Goal: Information Seeking & Learning: Learn about a topic

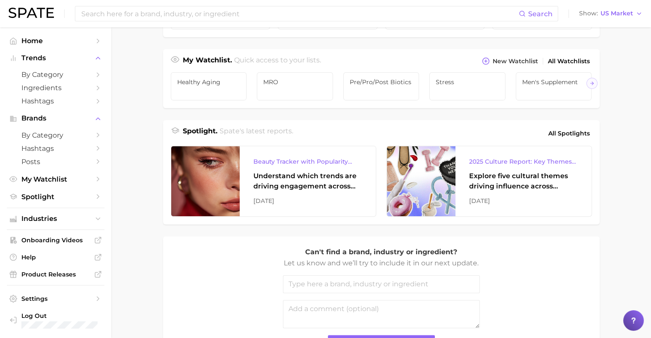
scroll to position [368, 0]
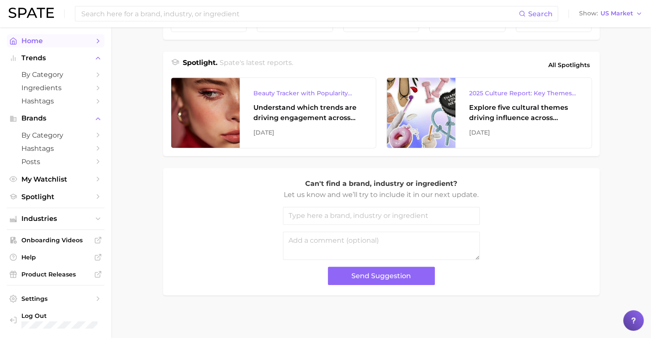
click at [49, 45] on span "Home" at bounding box center [55, 41] width 68 height 8
click at [94, 41] on icon "Sidebar" at bounding box center [98, 41] width 8 height 8
click at [94, 62] on icon "Sidebar" at bounding box center [98, 58] width 8 height 8
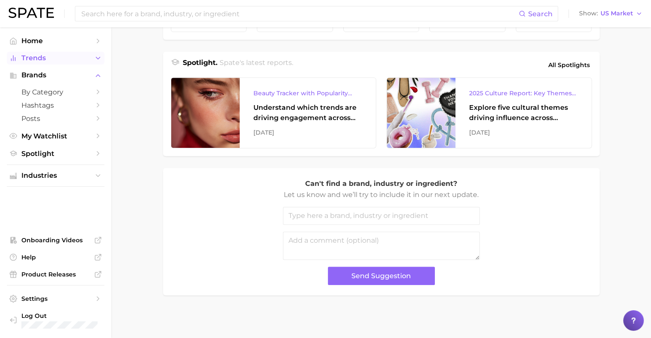
click at [94, 62] on icon "Sidebar" at bounding box center [98, 58] width 8 height 8
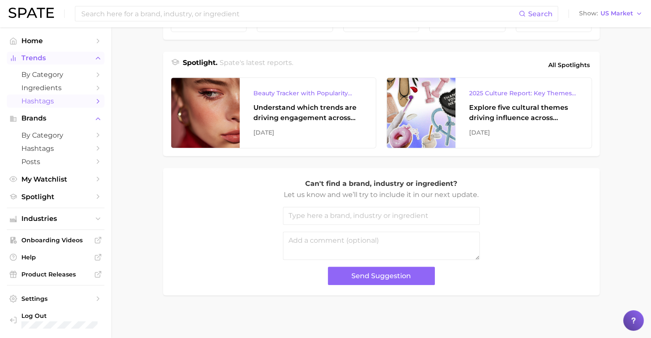
click at [47, 104] on span "Hashtags" at bounding box center [55, 101] width 68 height 8
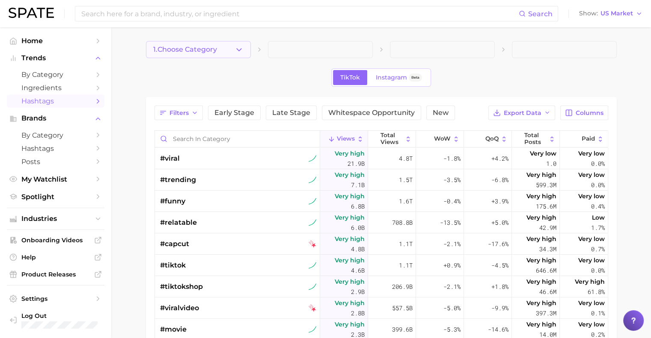
click at [216, 47] on span "1. Choose Category" at bounding box center [185, 50] width 64 height 8
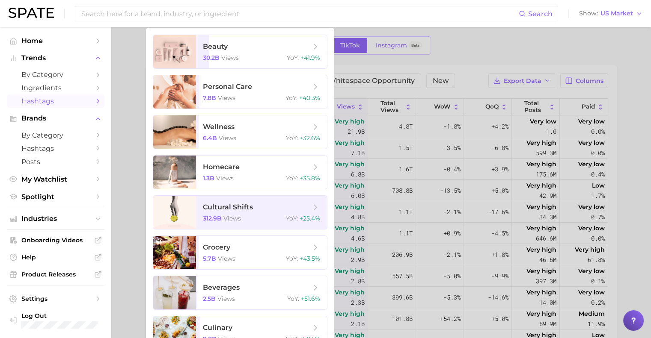
scroll to position [30, 0]
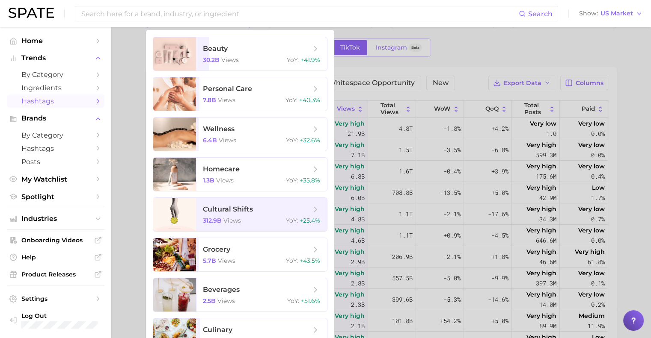
click at [469, 52] on div at bounding box center [325, 169] width 651 height 338
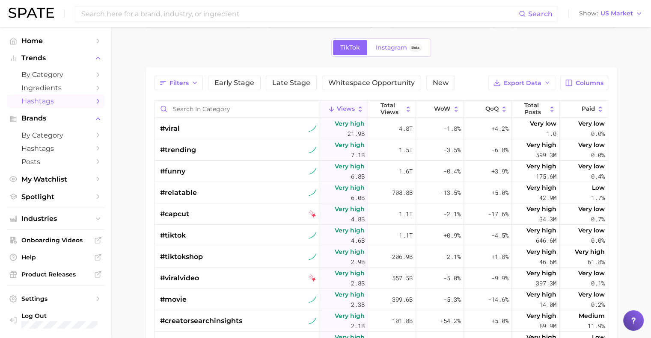
scroll to position [0, 0]
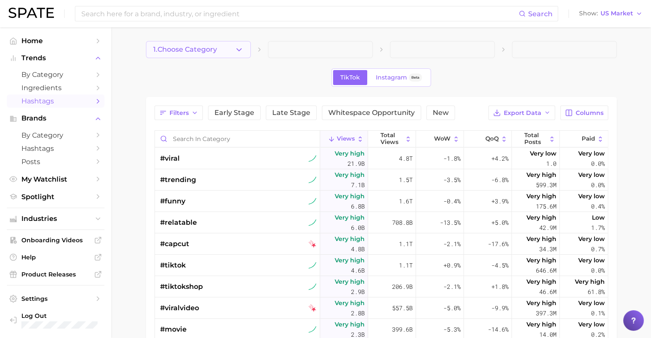
click at [228, 49] on button "1. Choose Category" at bounding box center [198, 49] width 105 height 17
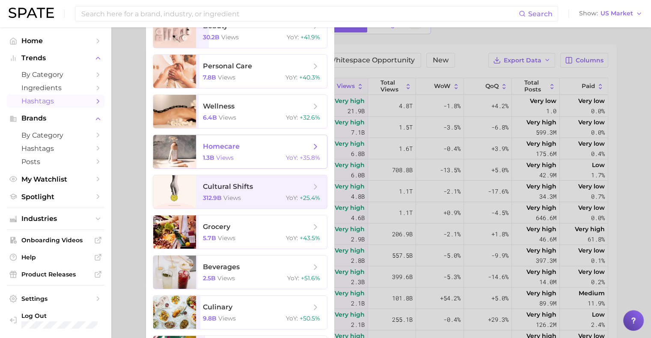
scroll to position [50, 0]
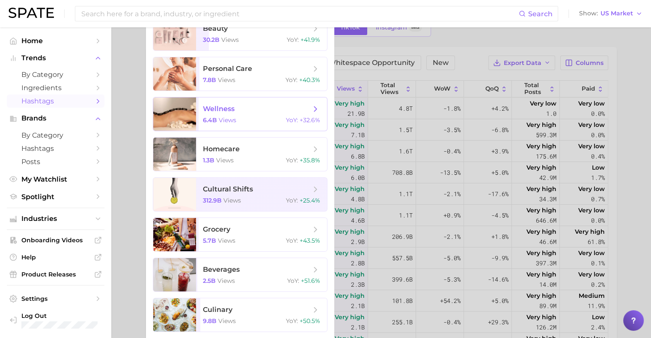
click at [269, 110] on span "wellness" at bounding box center [257, 108] width 108 height 9
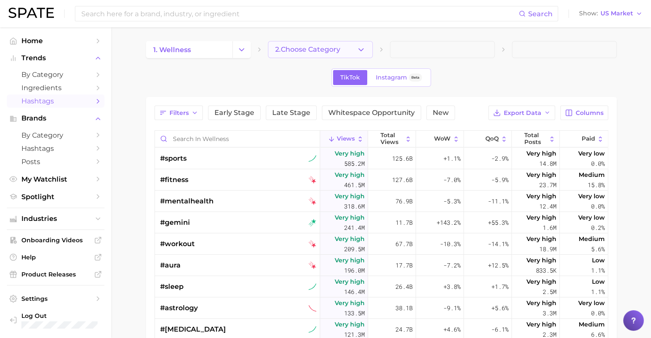
click at [300, 44] on button "2. Choose Category" at bounding box center [320, 49] width 105 height 17
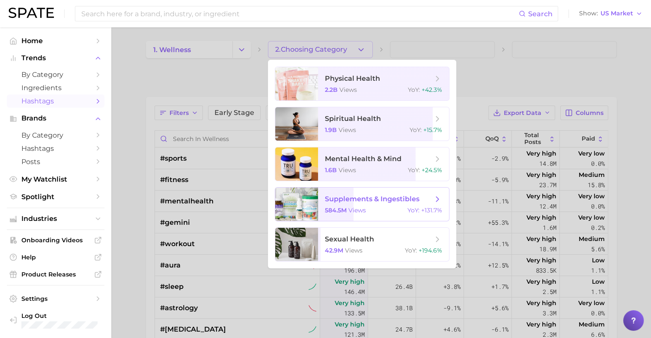
click at [321, 202] on span "supplements & ingestibles 584.5m views YoY : +131.7%" at bounding box center [383, 204] width 131 height 33
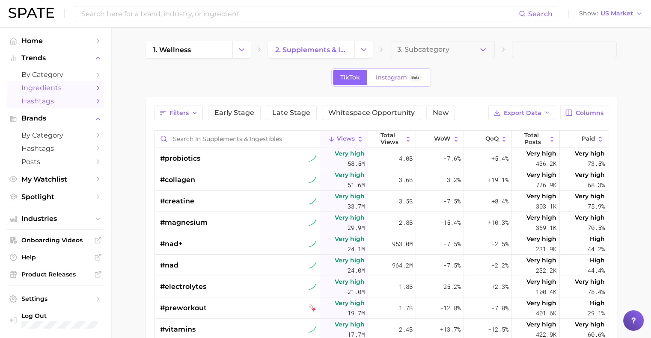
click at [84, 87] on span "Ingredients" at bounding box center [55, 88] width 68 height 8
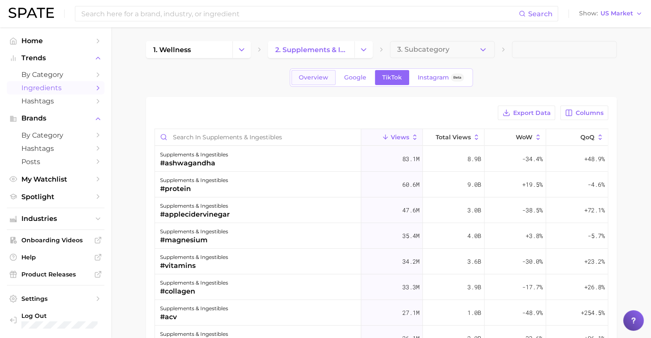
click at [298, 83] on link "Overview" at bounding box center [313, 77] width 44 height 15
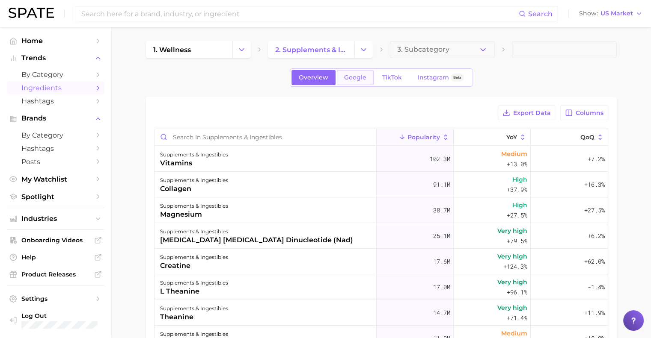
click at [355, 83] on link "Google" at bounding box center [355, 77] width 37 height 15
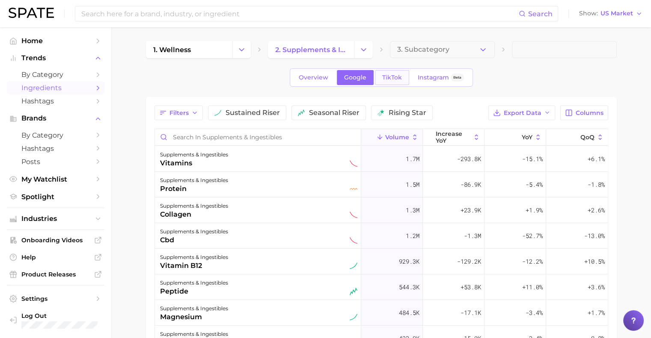
click at [383, 79] on span "TikTok" at bounding box center [392, 77] width 20 height 7
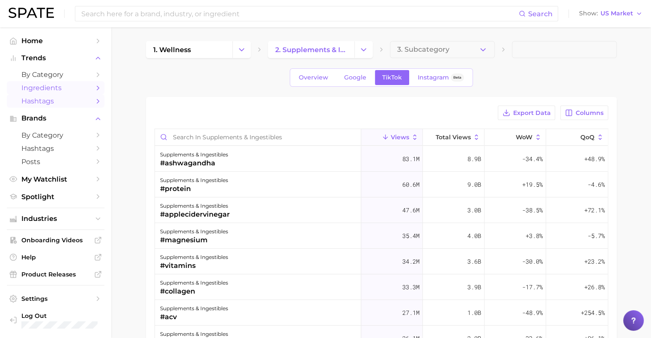
click at [43, 99] on span "Hashtags" at bounding box center [55, 101] width 68 height 8
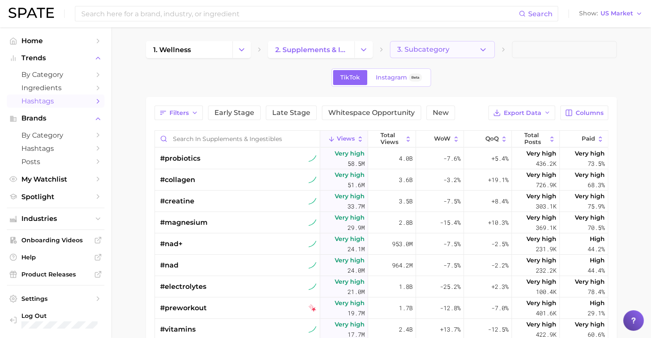
click at [426, 48] on span "3. Subcategory" at bounding box center [423, 50] width 52 height 8
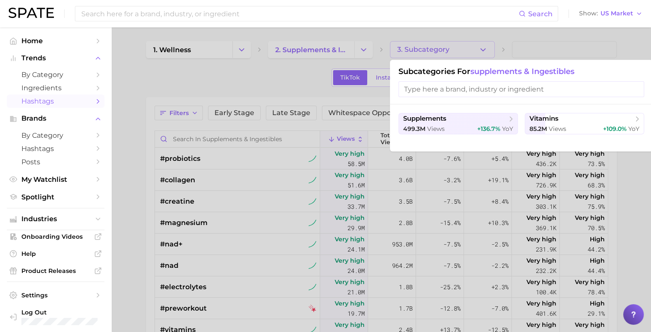
click at [426, 48] on div at bounding box center [325, 166] width 651 height 332
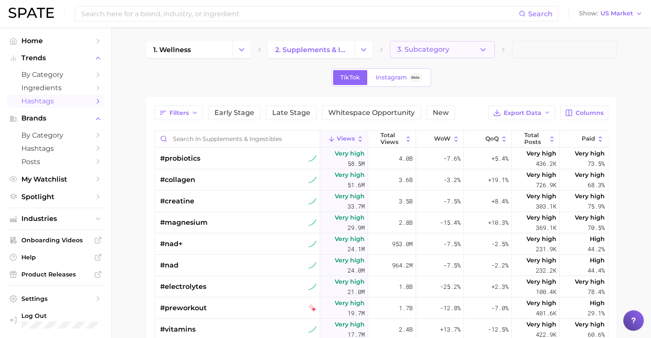
click at [426, 48] on span "3. Subcategory" at bounding box center [423, 50] width 52 height 8
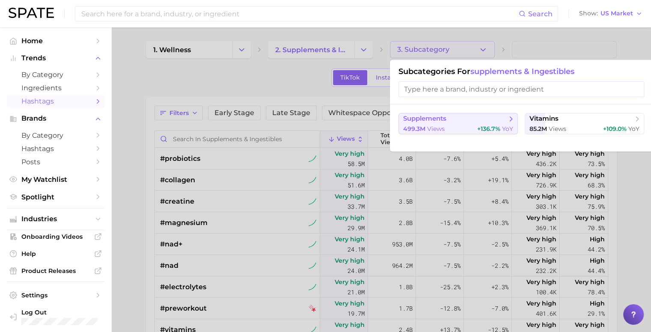
click at [440, 122] on span "supplements" at bounding box center [424, 119] width 43 height 8
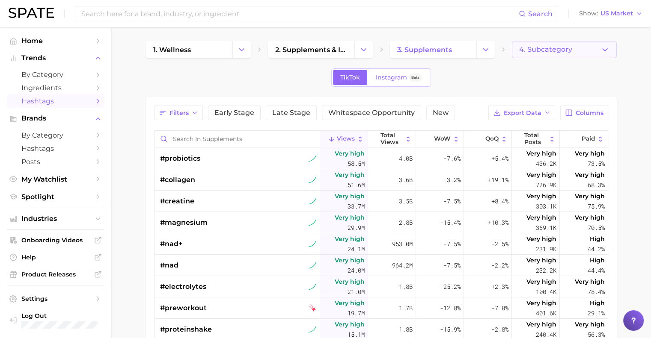
click at [542, 47] on span "4. Subcategory" at bounding box center [545, 50] width 53 height 8
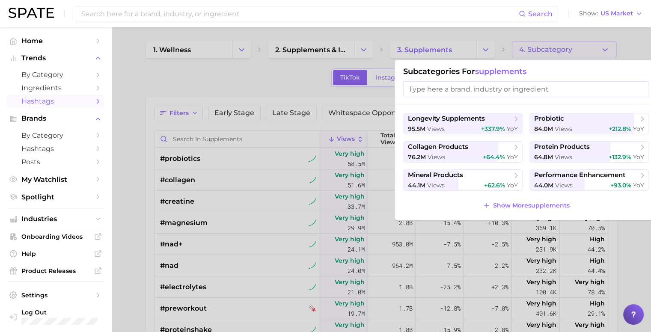
click at [490, 90] on input "search" at bounding box center [526, 89] width 246 height 16
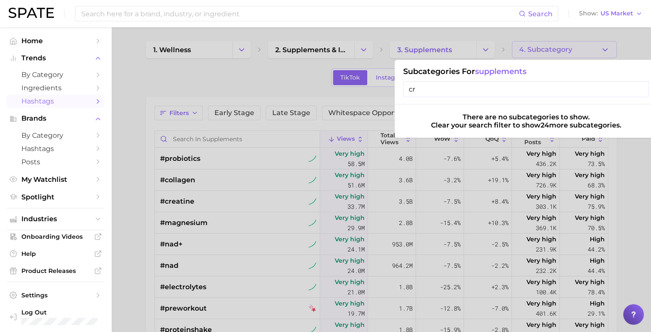
type input "c"
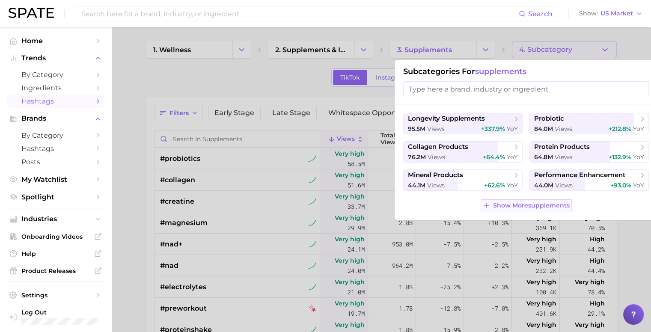
click at [519, 205] on span "Show More supplements" at bounding box center [531, 205] width 77 height 7
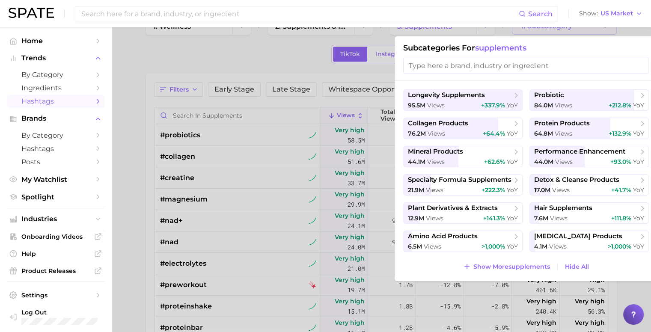
scroll to position [24, 0]
click at [507, 263] on span "Show More supplements" at bounding box center [511, 265] width 77 height 7
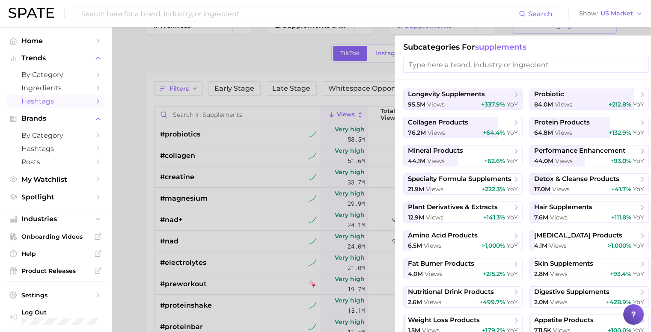
scroll to position [31, 0]
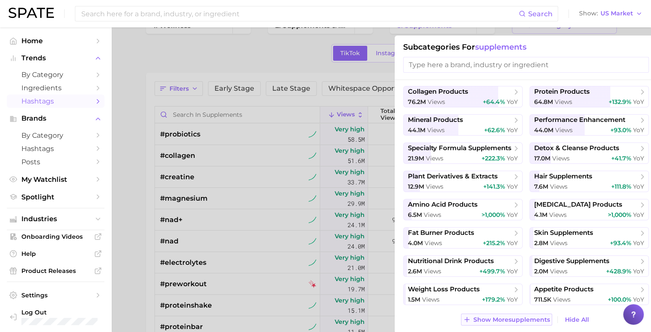
click at [494, 320] on span "Show More supplements" at bounding box center [511, 319] width 77 height 7
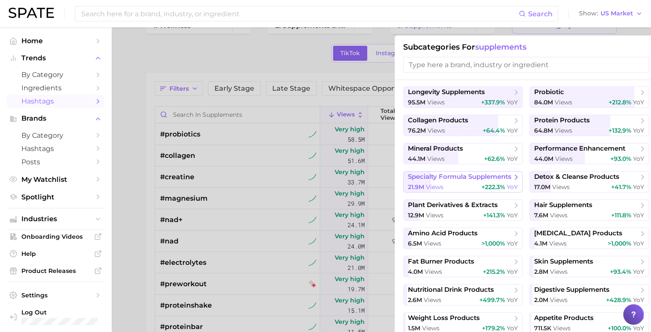
scroll to position [0, 0]
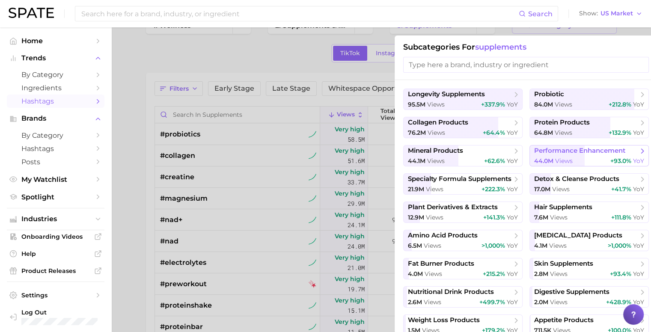
click at [563, 160] on span "views" at bounding box center [564, 161] width 18 height 8
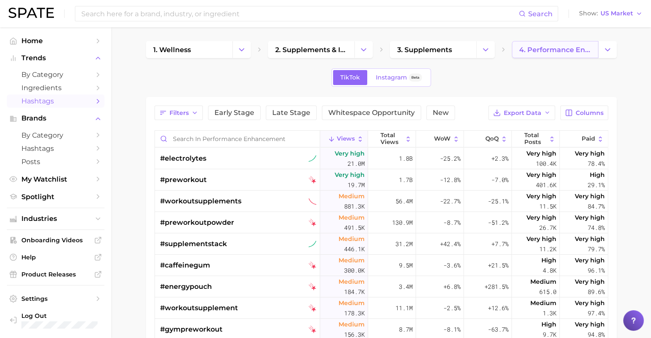
click at [558, 48] on span "4. performance enhancement" at bounding box center [555, 50] width 72 height 8
click at [609, 53] on icon "Change Category" at bounding box center [607, 49] width 9 height 9
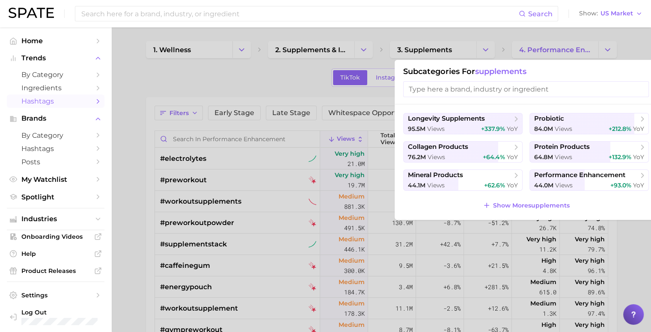
click at [498, 92] on input "search" at bounding box center [526, 89] width 246 height 16
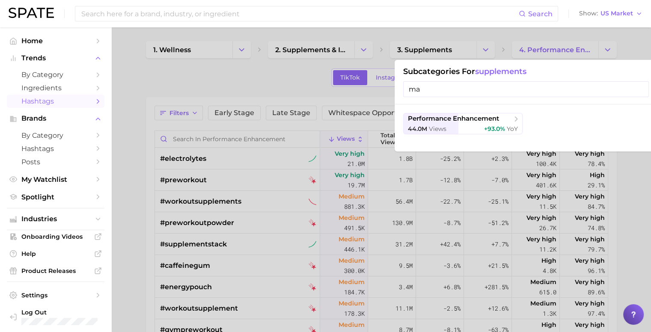
type input "m"
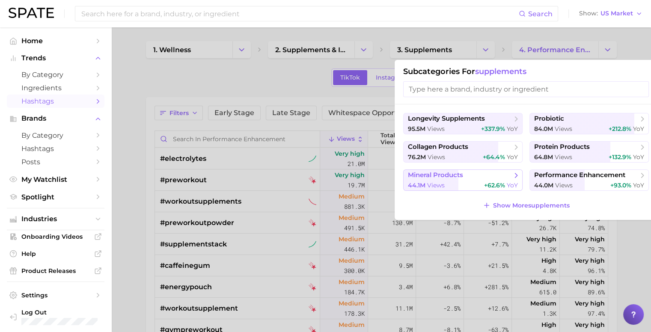
click at [463, 180] on button "mineral products 44.1m views +62.6% YoY" at bounding box center [462, 179] width 119 height 21
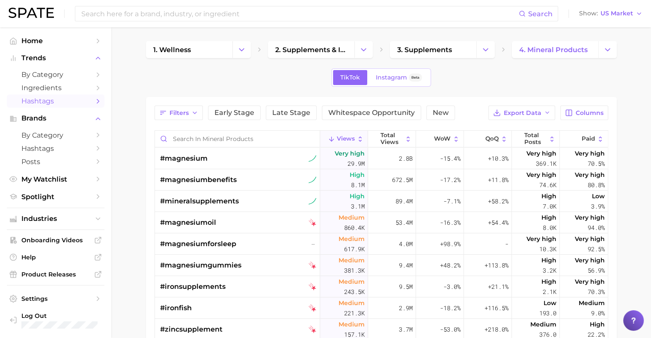
drag, startPoint x: 448, startPoint y: 174, endPoint x: 258, endPoint y: 79, distance: 212.6
click at [258, 79] on div "TikTok Instagram Beta" at bounding box center [381, 77] width 471 height 18
click at [335, 118] on button "Whitespace Opportunity" at bounding box center [371, 113] width 99 height 15
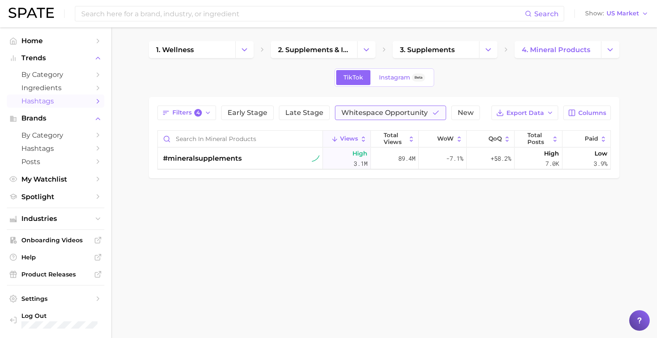
click at [368, 111] on span "Whitespace Opportunity" at bounding box center [384, 113] width 86 height 7
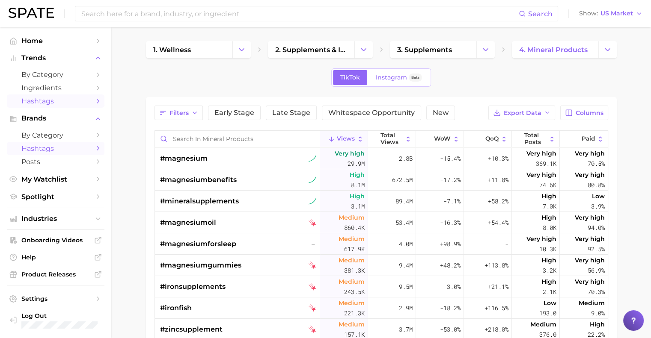
click at [42, 152] on span "Hashtags" at bounding box center [55, 149] width 68 height 8
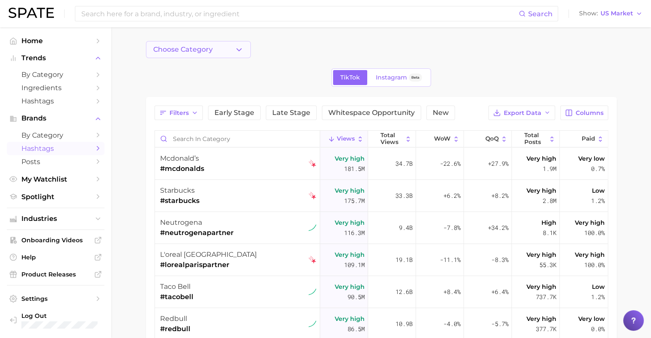
click at [208, 56] on button "Choose Category" at bounding box center [198, 49] width 105 height 17
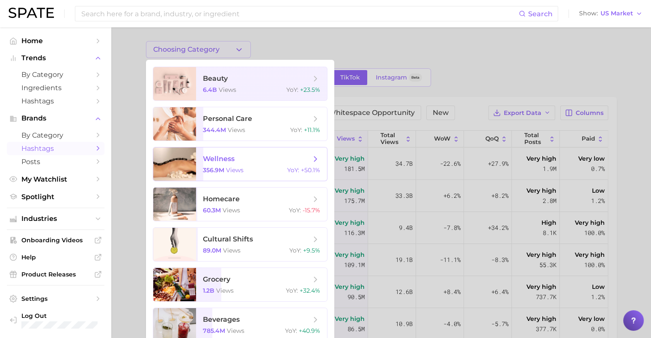
click at [234, 176] on span "wellness 356.9m views YoY : +50.1%" at bounding box center [261, 164] width 131 height 33
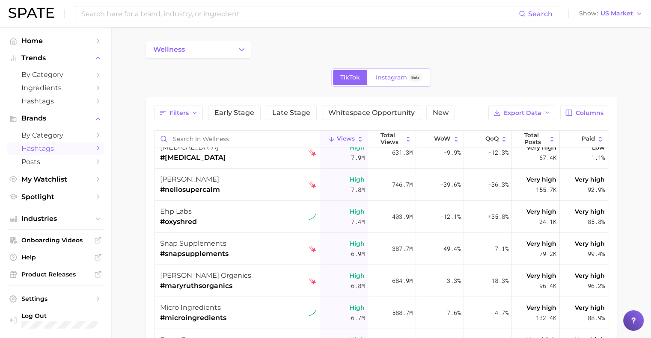
scroll to position [269, 0]
click at [59, 99] on span "Hashtags" at bounding box center [55, 101] width 68 height 8
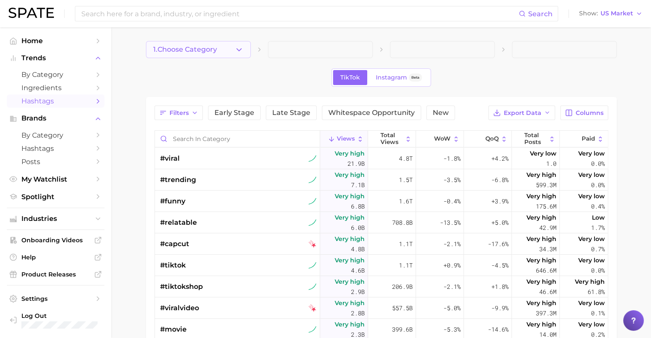
click at [184, 54] on button "1. Choose Category" at bounding box center [198, 49] width 105 height 17
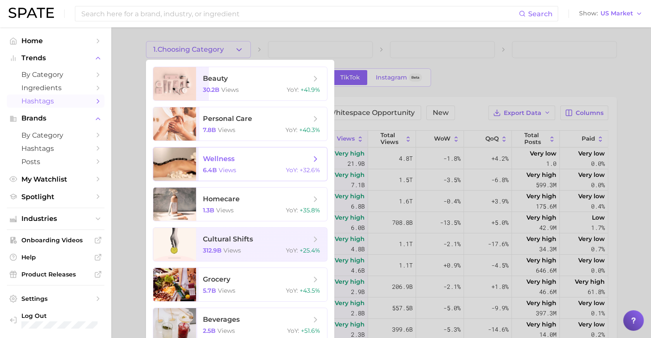
click at [245, 170] on div "6.4b views YoY : +32.6%" at bounding box center [261, 170] width 117 height 8
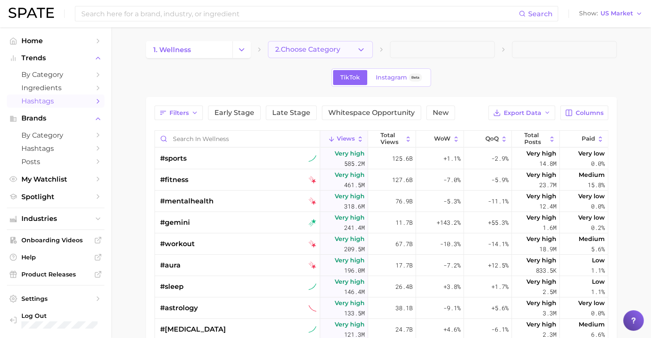
click at [340, 50] on span "2. Choose Category" at bounding box center [307, 50] width 65 height 8
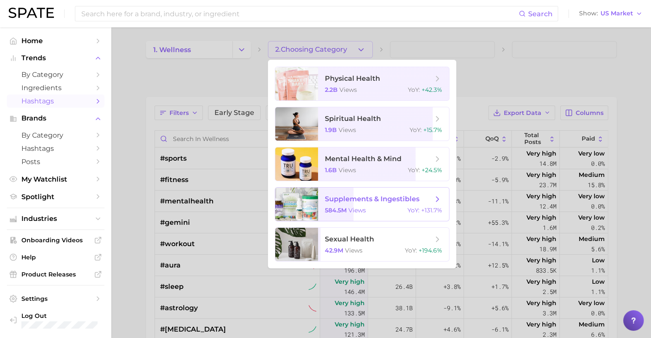
click at [312, 210] on div at bounding box center [296, 204] width 43 height 33
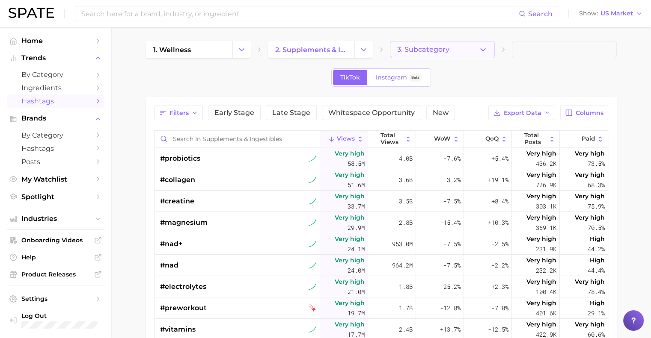
click at [452, 52] on button "3. Subcategory" at bounding box center [442, 49] width 105 height 17
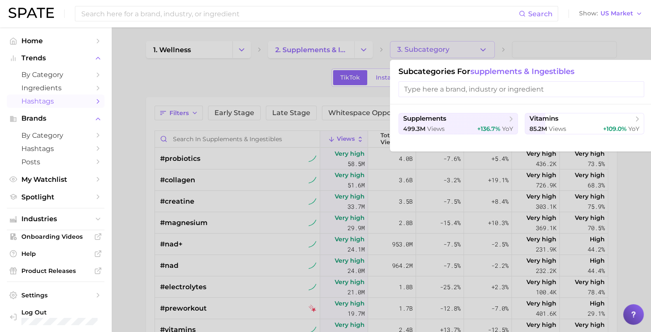
click at [291, 81] on div at bounding box center [325, 166] width 651 height 332
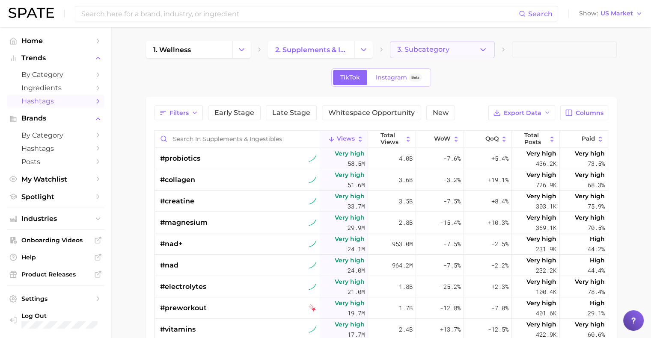
click at [434, 51] on span "3. Subcategory" at bounding box center [423, 50] width 52 height 8
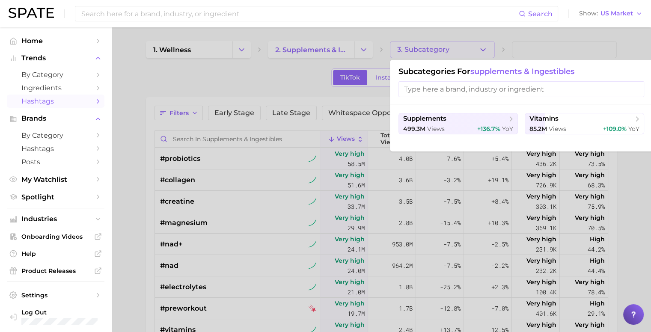
click at [283, 77] on div at bounding box center [325, 166] width 651 height 332
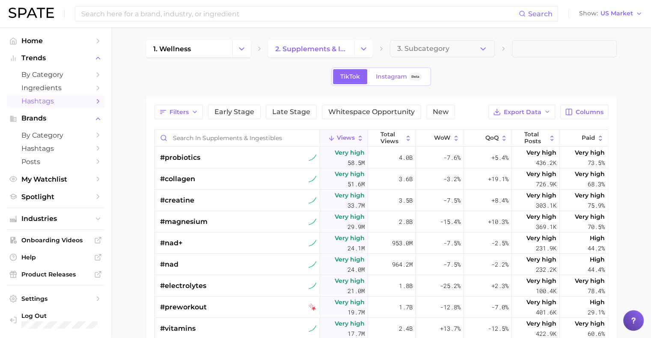
scroll to position [2, 0]
click at [84, 88] on span "Ingredients" at bounding box center [55, 88] width 68 height 8
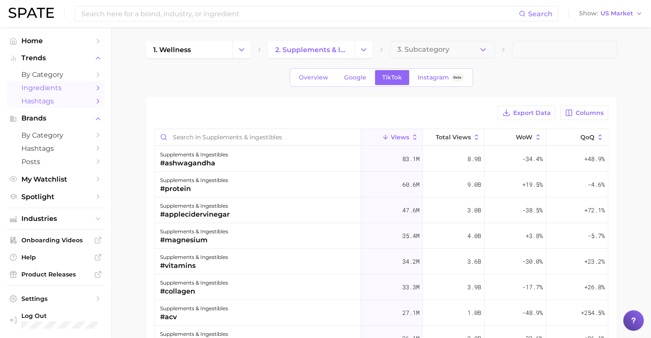
click at [84, 101] on span "Hashtags" at bounding box center [55, 101] width 68 height 8
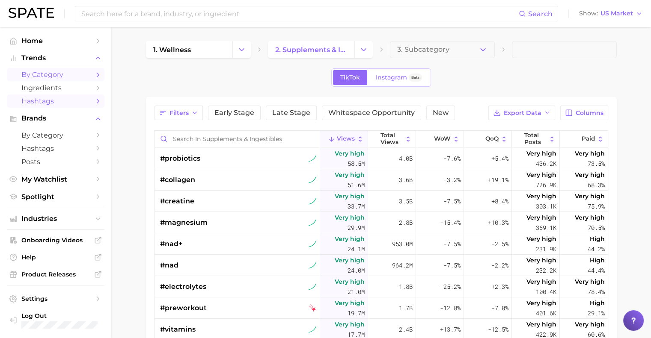
click at [86, 75] on span "by Category" at bounding box center [55, 75] width 68 height 8
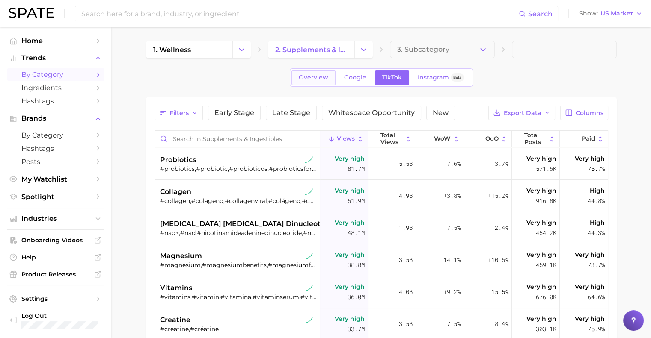
click at [309, 79] on span "Overview" at bounding box center [314, 77] width 30 height 7
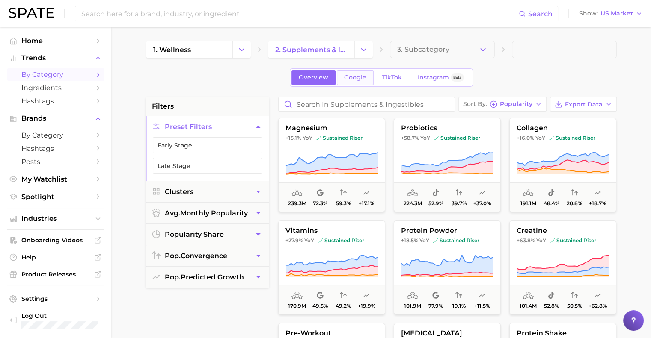
click at [362, 77] on span "Google" at bounding box center [355, 77] width 22 height 7
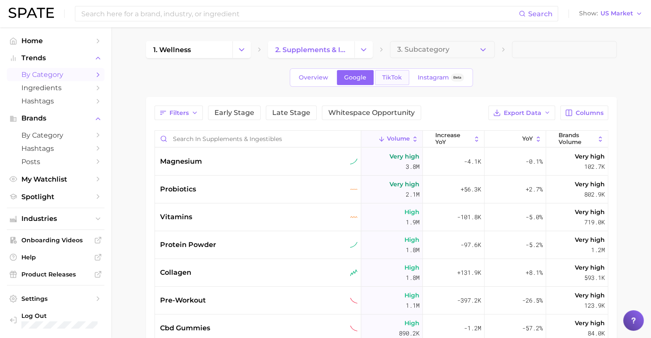
click at [388, 76] on span "TikTok" at bounding box center [392, 77] width 20 height 7
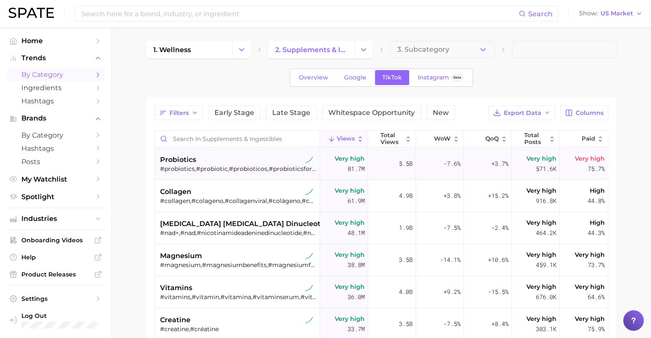
click at [254, 171] on div "#probiotics,#probiotic,#probioticos,#probioticsforwomen" at bounding box center [238, 169] width 157 height 8
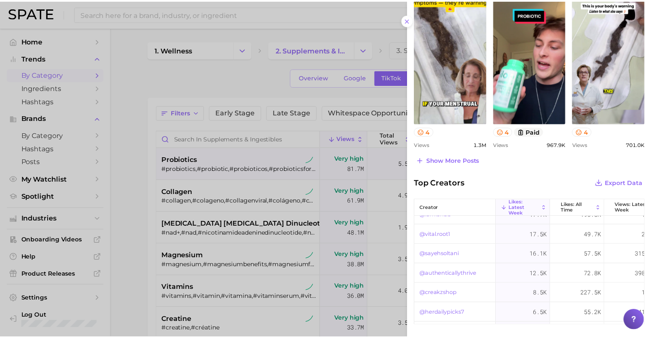
scroll to position [75, 0]
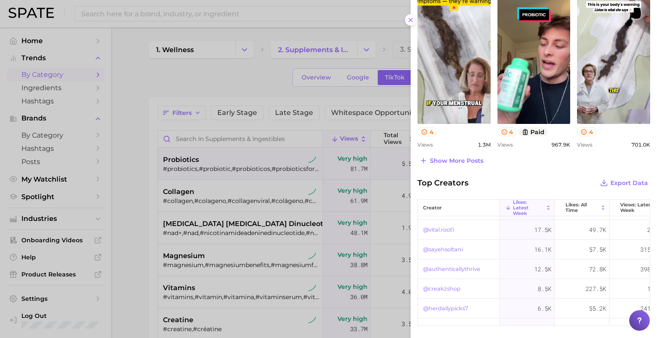
click at [407, 17] on button at bounding box center [411, 20] width 12 height 12
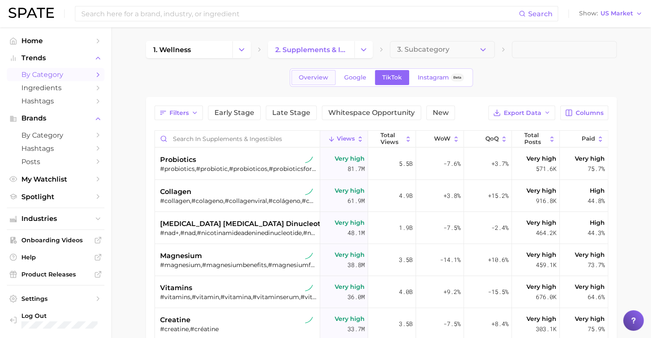
click at [328, 74] on link "Overview" at bounding box center [313, 77] width 44 height 15
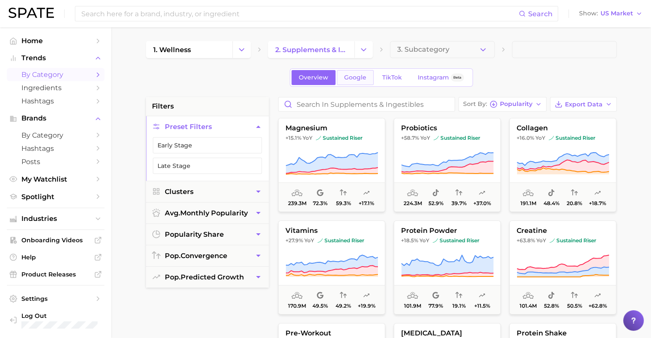
click at [351, 78] on span "Google" at bounding box center [355, 77] width 22 height 7
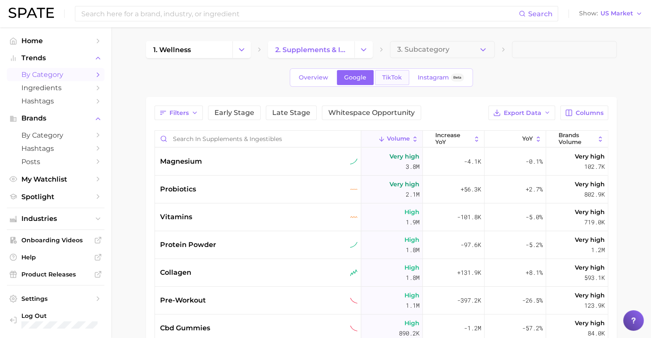
click at [383, 82] on link "TikTok" at bounding box center [392, 77] width 34 height 15
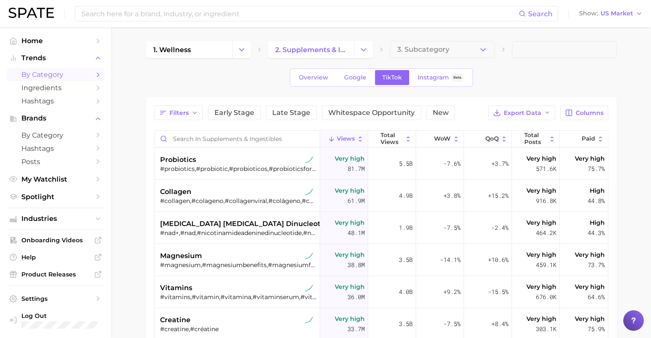
click at [426, 85] on div "Overview Google TikTok Instagram Beta" at bounding box center [381, 77] width 183 height 18
click at [318, 77] on span "Overview" at bounding box center [314, 77] width 30 height 7
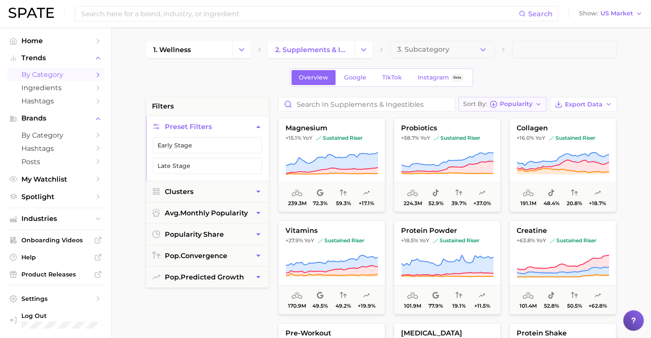
click at [500, 103] on div "Sort By Popularity" at bounding box center [497, 105] width 69 height 8
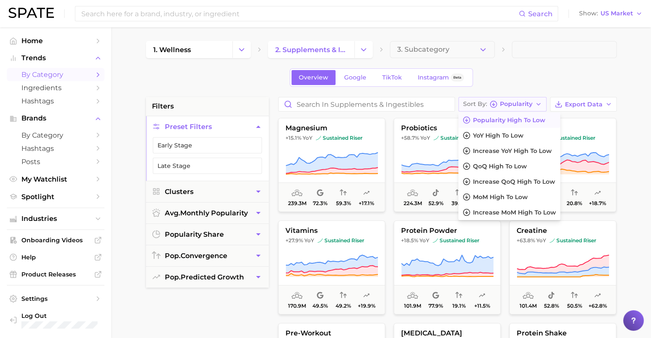
click at [500, 103] on div "Sort By Popularity" at bounding box center [497, 105] width 69 height 8
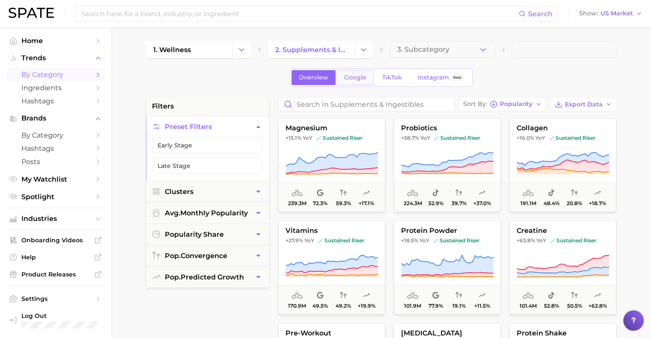
click at [359, 77] on span "Google" at bounding box center [355, 77] width 22 height 7
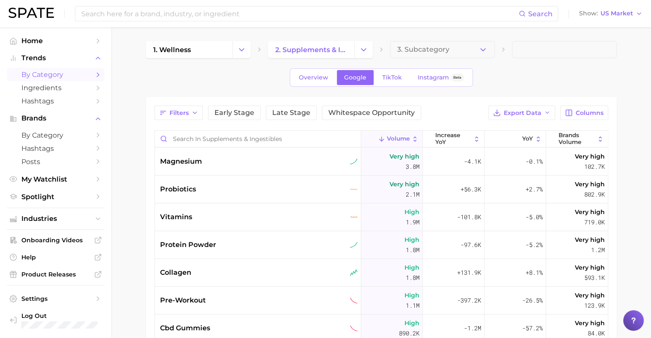
click at [390, 85] on div "Overview Google TikTok Instagram Beta" at bounding box center [381, 77] width 183 height 18
click at [392, 79] on span "TikTok" at bounding box center [392, 77] width 20 height 7
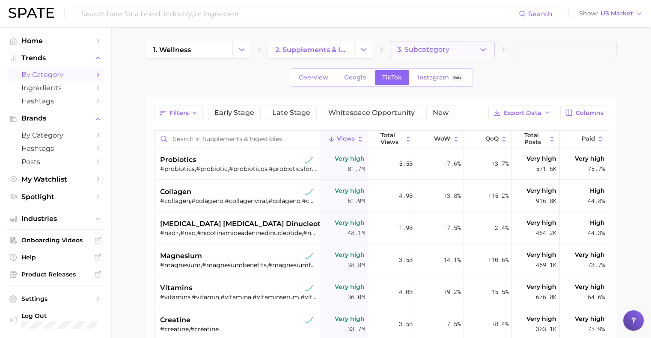
click at [423, 52] on span "3. Subcategory" at bounding box center [423, 50] width 52 height 8
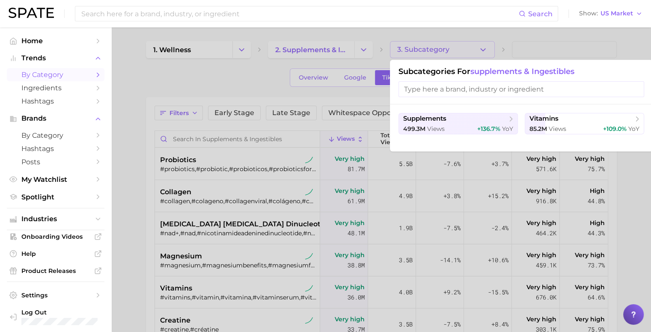
click at [423, 52] on div at bounding box center [325, 166] width 651 height 332
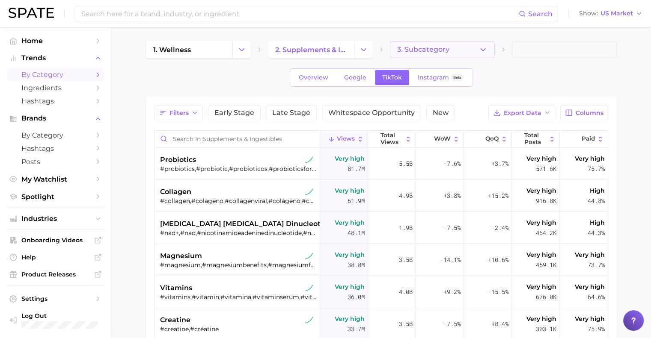
click at [424, 52] on span "3. Subcategory" at bounding box center [423, 50] width 52 height 8
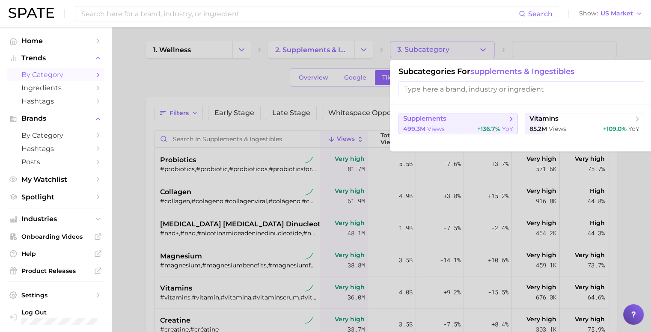
click at [423, 130] on span "499.3m" at bounding box center [414, 129] width 22 height 8
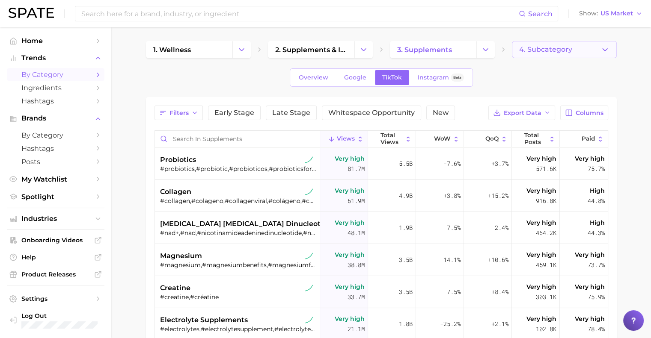
click at [542, 52] on span "4. Subcategory" at bounding box center [545, 50] width 53 height 8
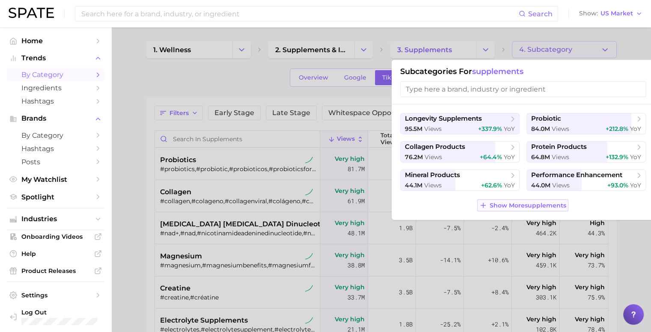
click at [516, 206] on span "Show More supplements" at bounding box center [528, 205] width 77 height 7
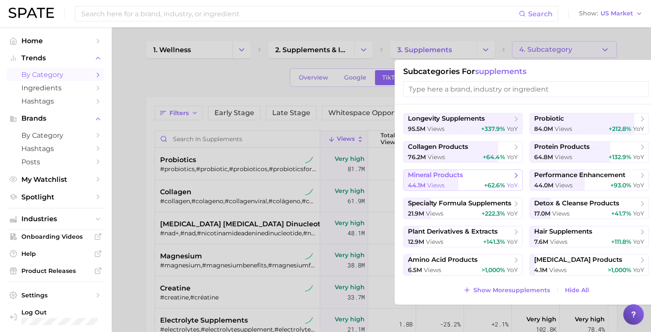
click at [472, 183] on div "44.1m views +62.6% YoY" at bounding box center [463, 185] width 110 height 8
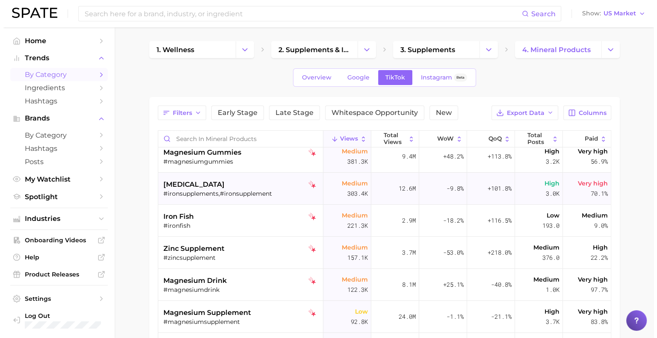
scroll to position [74, 0]
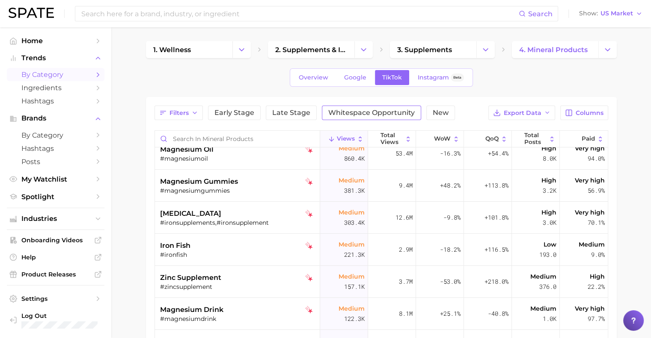
click at [345, 112] on span "Whitespace Opportunity" at bounding box center [371, 113] width 86 height 7
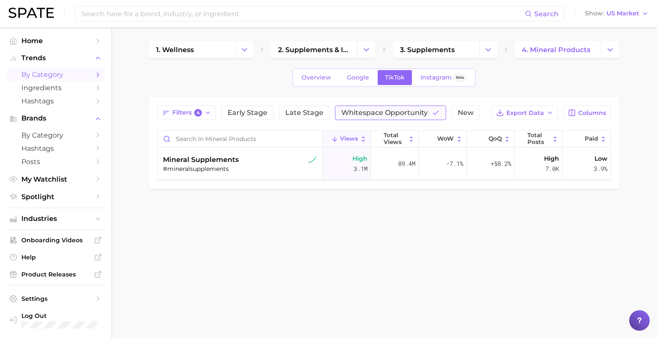
click at [372, 113] on span "Whitespace Opportunity" at bounding box center [384, 113] width 86 height 7
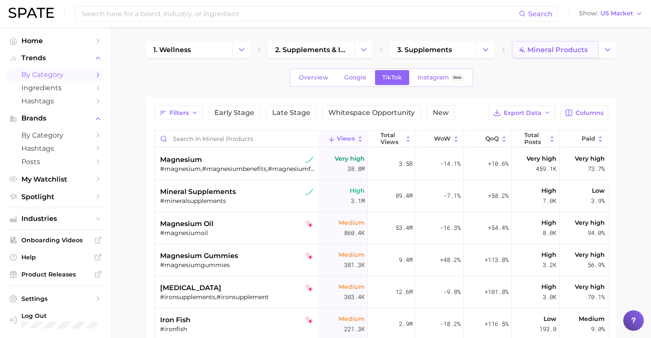
click at [556, 56] on link "4. mineral products" at bounding box center [555, 49] width 86 height 17
click at [614, 53] on button "Change Category" at bounding box center [607, 49] width 18 height 17
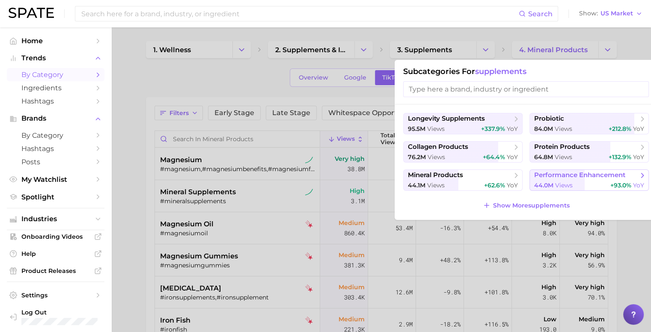
click at [559, 182] on span "views" at bounding box center [564, 185] width 18 height 8
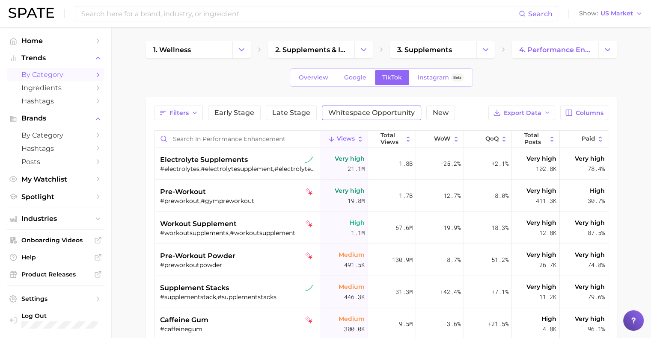
click at [346, 116] on span "Whitespace Opportunity" at bounding box center [371, 113] width 86 height 7
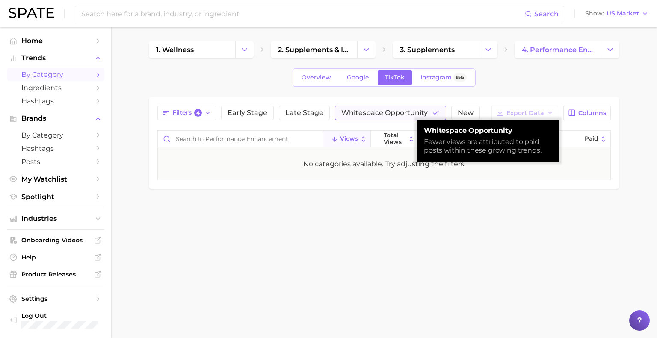
click at [346, 116] on span "Whitespace Opportunity" at bounding box center [384, 113] width 86 height 7
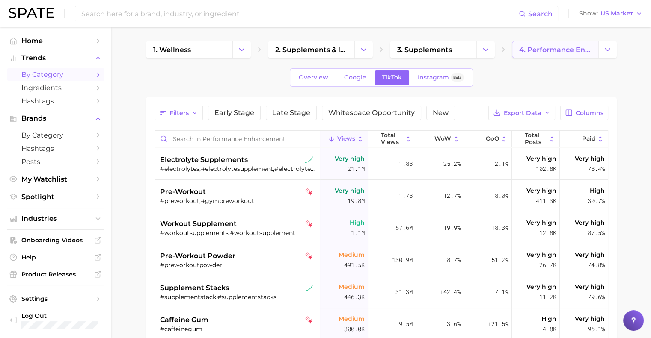
click at [562, 58] on link "4. performance enhancement" at bounding box center [555, 49] width 86 height 17
click at [609, 56] on button "Change Category" at bounding box center [607, 49] width 18 height 17
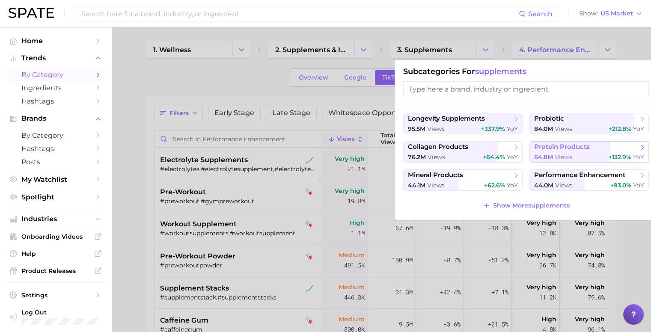
click at [574, 149] on span "protein products" at bounding box center [562, 147] width 56 height 8
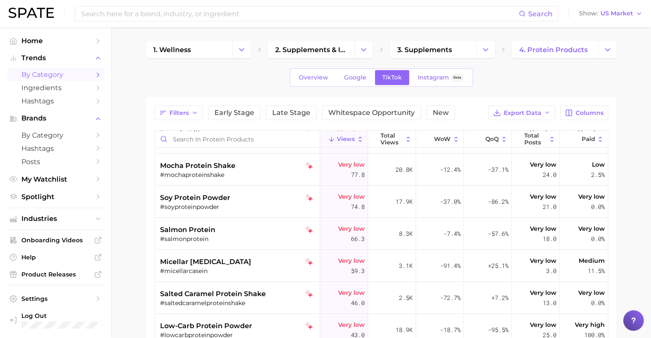
scroll to position [1664, 0]
click at [555, 52] on span "4. protein products" at bounding box center [553, 50] width 68 height 8
click at [613, 44] on button "Change Category" at bounding box center [607, 49] width 18 height 17
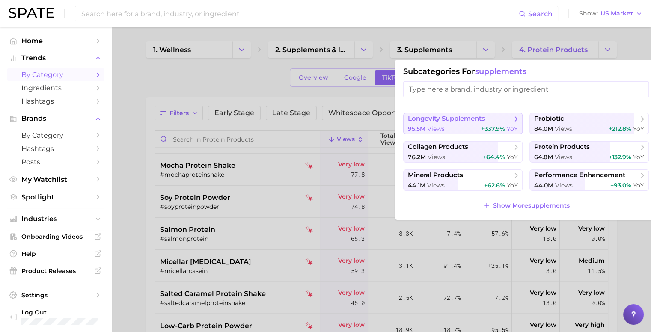
click at [496, 119] on span "longevity supplements" at bounding box center [460, 119] width 104 height 9
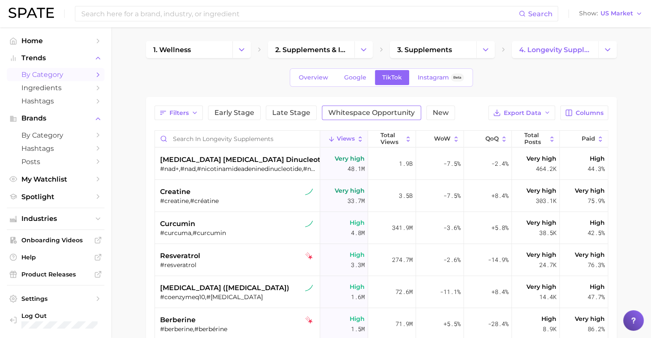
click at [366, 113] on span "Whitespace Opportunity" at bounding box center [371, 113] width 86 height 7
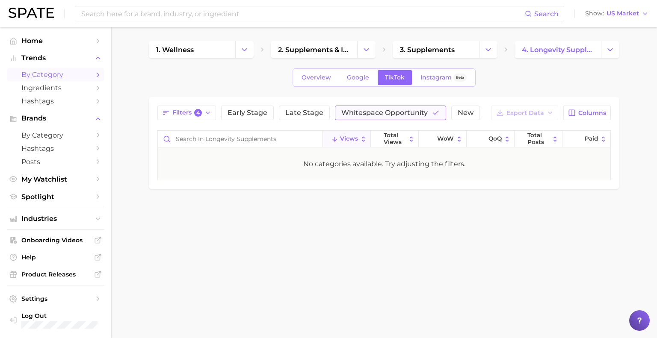
click at [352, 110] on span "Whitespace Opportunity" at bounding box center [384, 113] width 86 height 7
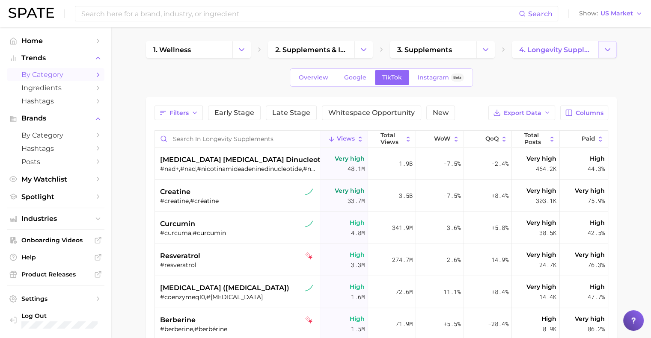
click at [611, 51] on icon "Change Category" at bounding box center [607, 49] width 9 height 9
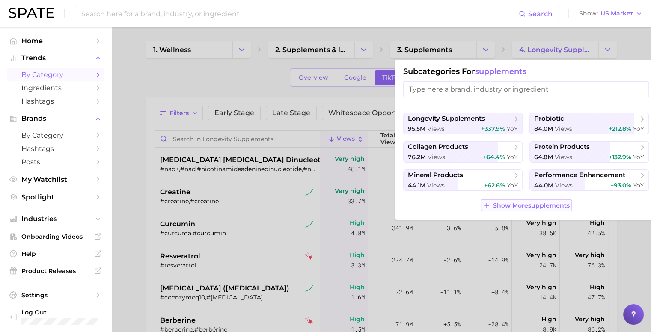
click at [540, 208] on span "Show More supplements" at bounding box center [531, 205] width 77 height 7
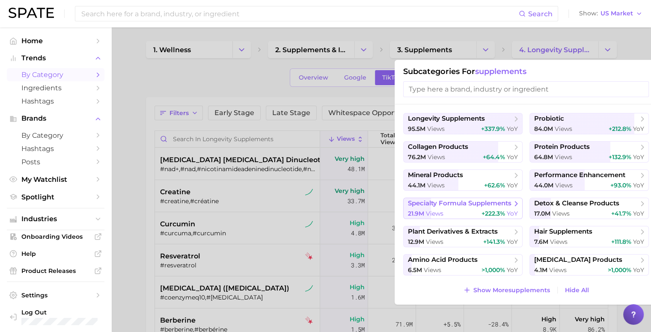
click at [491, 208] on button "specialty formula supplements 21.9m views +222.3% YoY" at bounding box center [462, 208] width 119 height 21
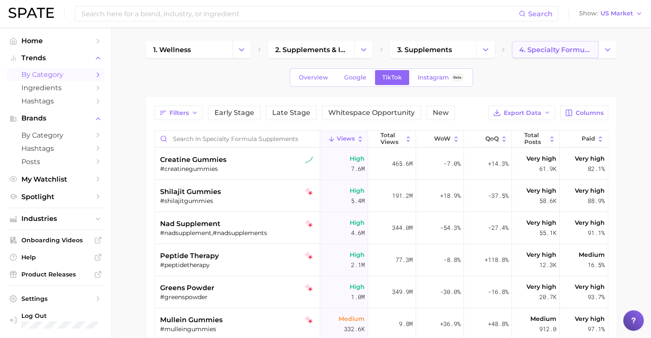
click at [581, 51] on span "4. specialty formula supplements" at bounding box center [555, 50] width 72 height 8
click at [601, 51] on button "Change Category" at bounding box center [607, 49] width 18 height 17
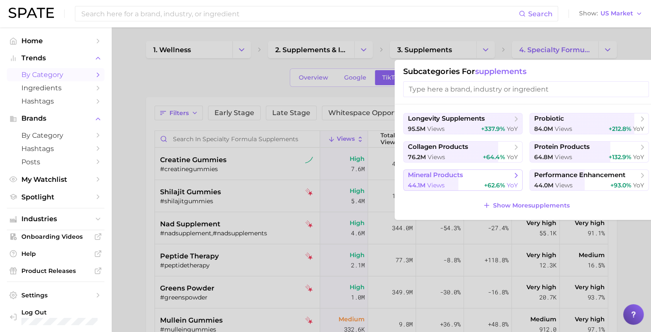
click at [488, 185] on span "+62.6%" at bounding box center [494, 185] width 21 height 8
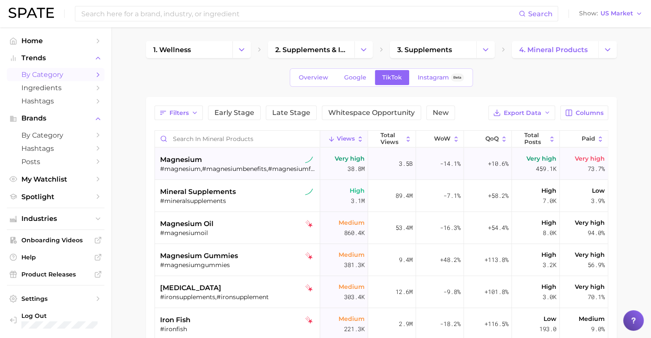
click at [228, 172] on div "magnesium #magnesium,#magnesiumbenefits,#magnesiumforsleep,#magnesiummilk,#magn…" at bounding box center [238, 164] width 157 height 32
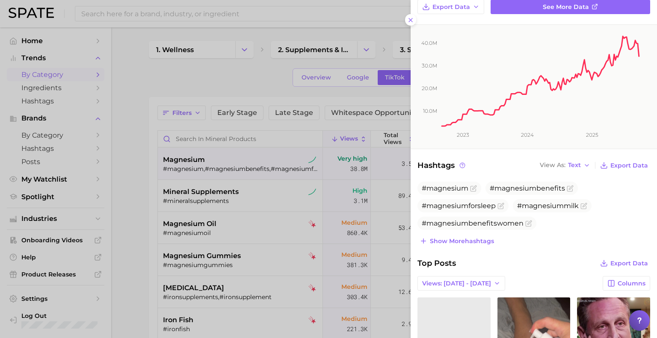
scroll to position [129, 0]
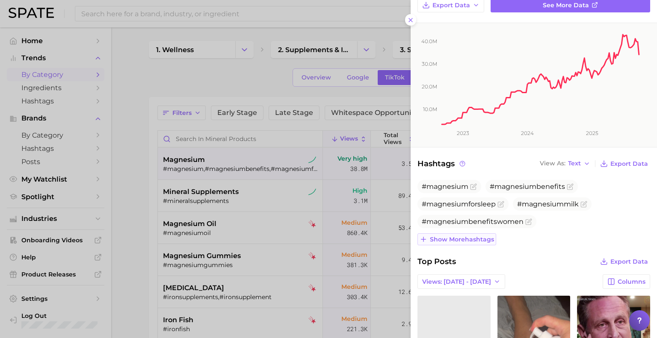
click at [474, 242] on span "Show more hashtags" at bounding box center [462, 239] width 64 height 7
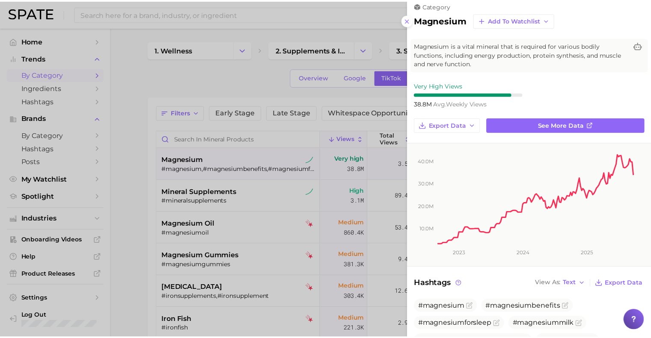
scroll to position [0, 0]
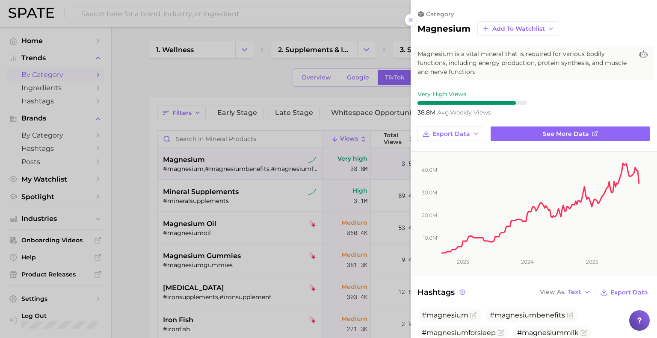
click at [234, 80] on div at bounding box center [328, 169] width 657 height 338
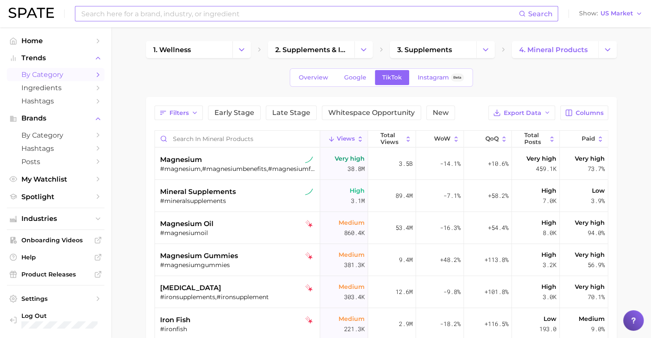
click at [212, 18] on input at bounding box center [299, 13] width 438 height 15
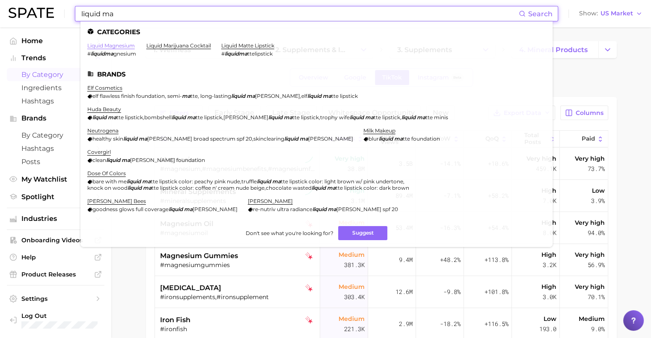
type input "liquid ma"
click at [106, 44] on link "liquid magnesium" at bounding box center [110, 45] width 47 height 6
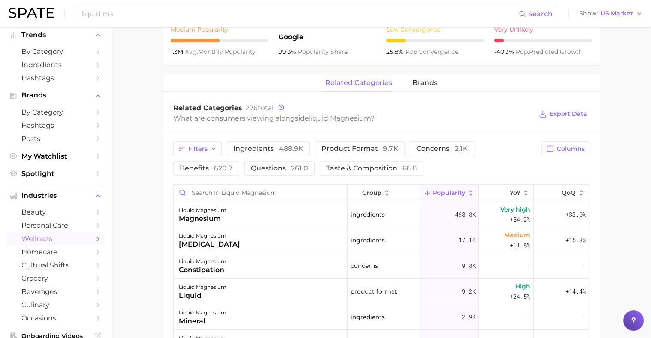
scroll to position [350, 0]
click at [413, 80] on span "brands" at bounding box center [425, 84] width 25 height 8
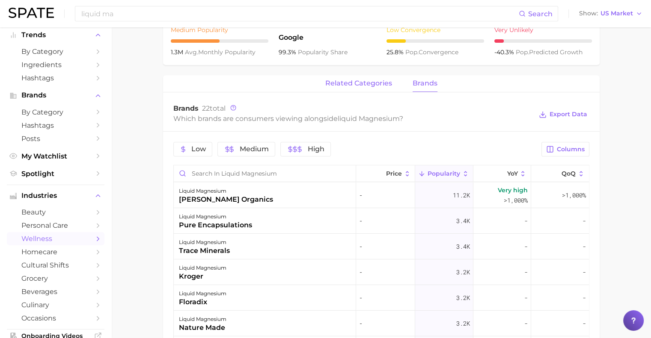
click at [347, 77] on button "related categories" at bounding box center [358, 83] width 67 height 17
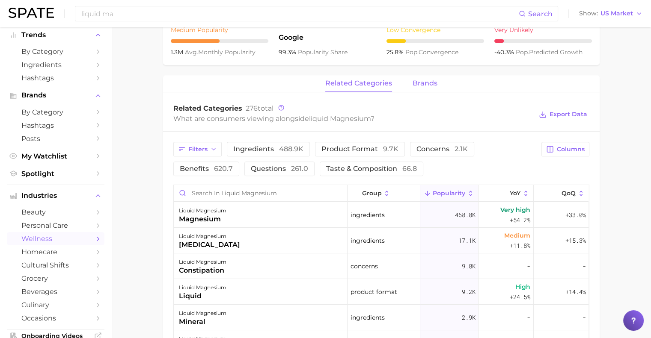
click at [415, 81] on span "brands" at bounding box center [425, 84] width 25 height 8
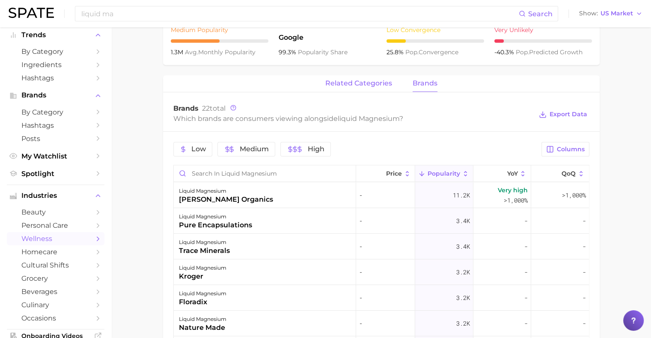
click at [368, 88] on button "related categories" at bounding box center [358, 83] width 67 height 17
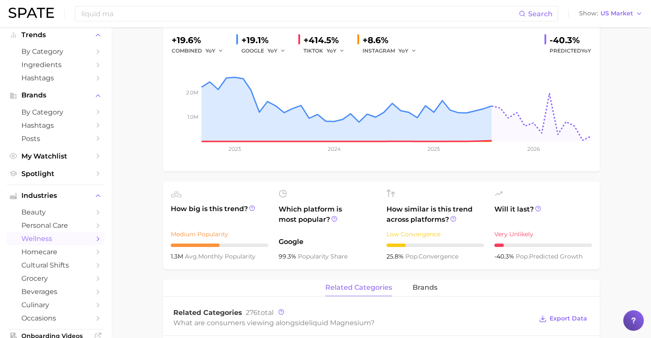
scroll to position [0, 0]
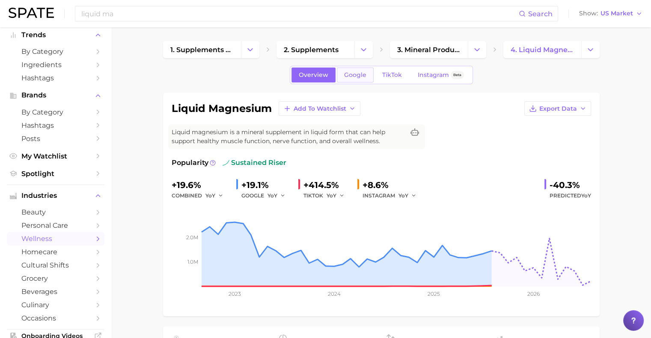
click at [348, 77] on span "Google" at bounding box center [355, 74] width 22 height 7
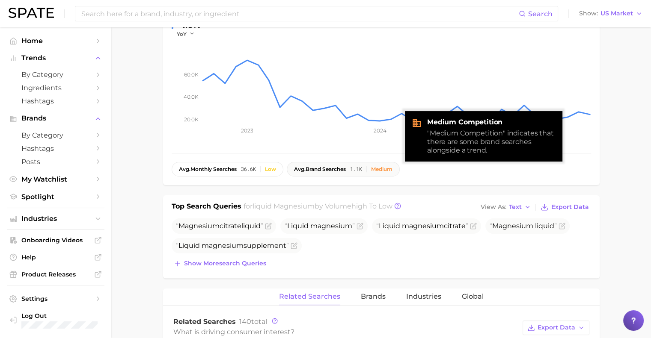
scroll to position [161, 0]
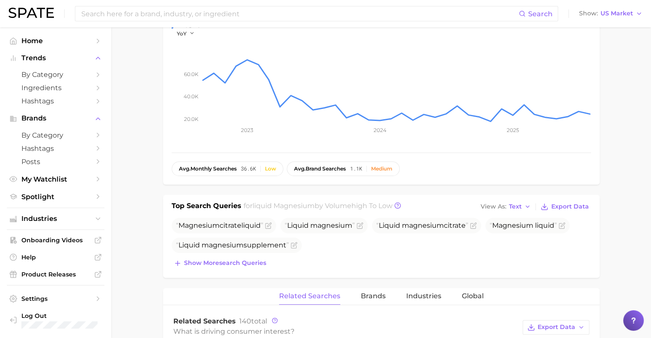
click at [148, 244] on main "1. supplements & ingestibles 2. supplements 3. mineral products 4. liquid magne…" at bounding box center [381, 327] width 540 height 923
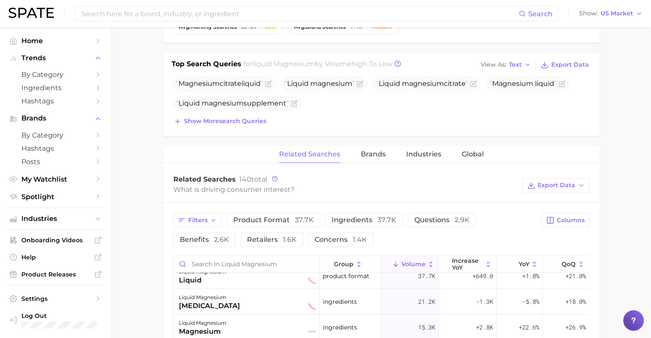
scroll to position [11, 0]
click at [375, 158] on button "Brands" at bounding box center [373, 154] width 25 height 17
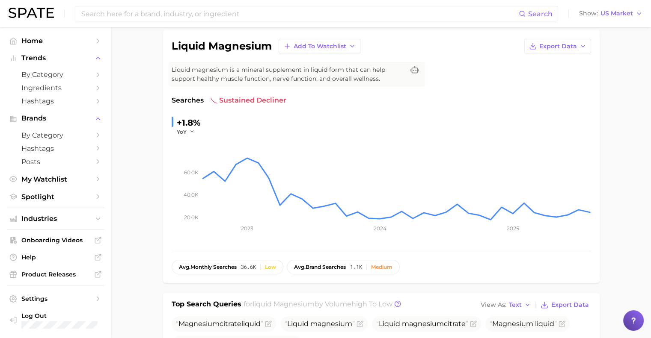
scroll to position [0, 0]
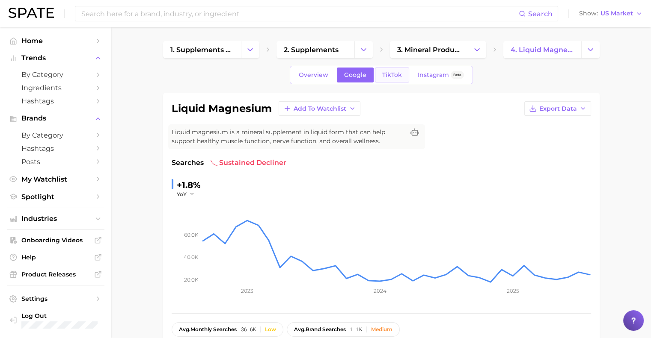
click at [387, 71] on link "TikTok" at bounding box center [392, 75] width 34 height 15
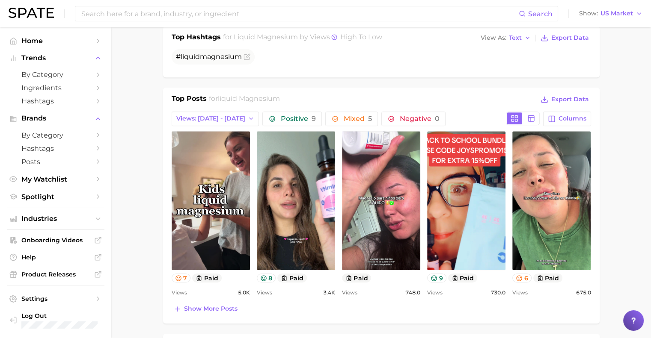
scroll to position [345, 0]
click at [248, 117] on icon "button" at bounding box center [251, 119] width 7 height 7
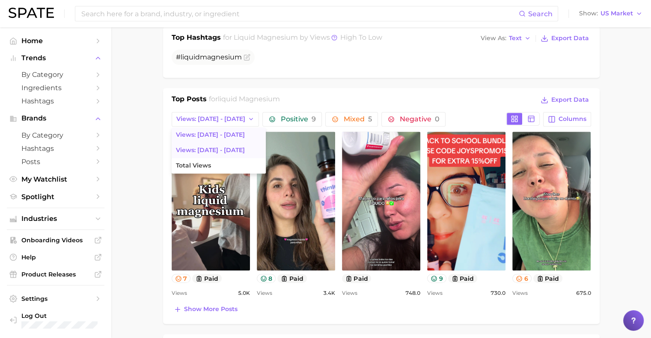
click at [235, 147] on button "Views: [DATE] - [DATE]" at bounding box center [219, 150] width 94 height 15
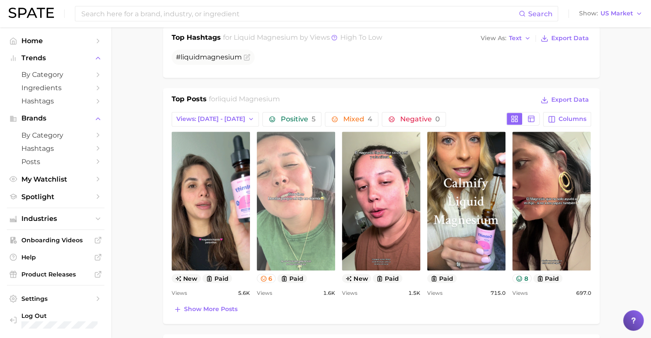
scroll to position [0, 0]
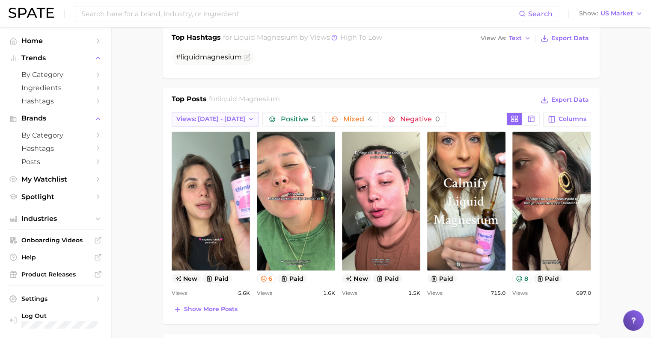
click at [227, 119] on button "Views: [DATE] - [DATE]" at bounding box center [216, 119] width 88 height 15
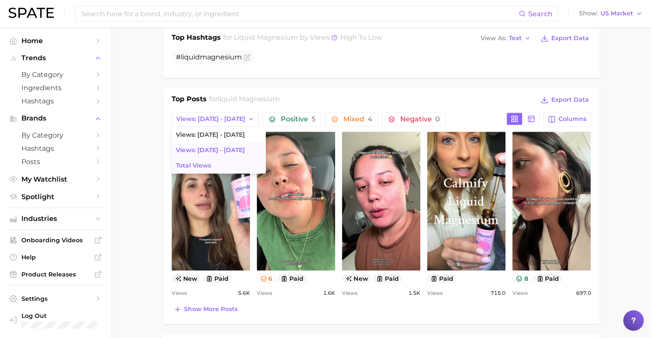
click at [194, 166] on span "Total Views" at bounding box center [193, 165] width 35 height 7
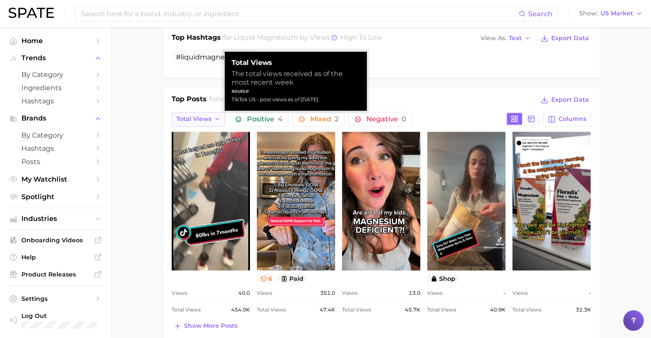
click at [214, 121] on icon "button" at bounding box center [217, 119] width 7 height 7
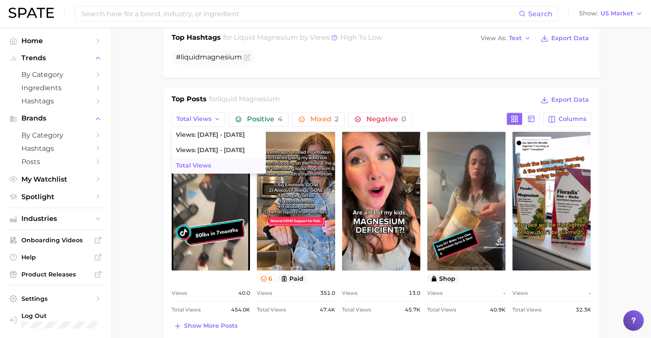
click at [207, 165] on span "Total Views" at bounding box center [193, 165] width 35 height 7
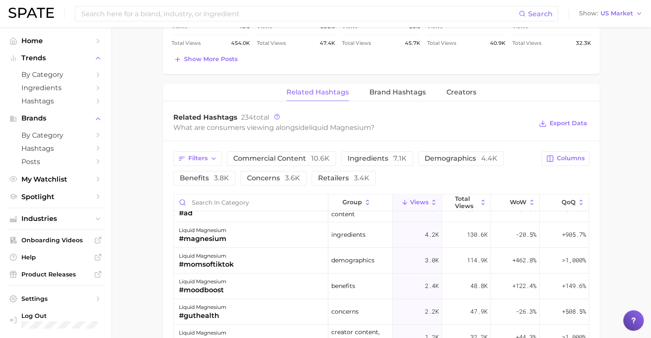
scroll to position [19, 0]
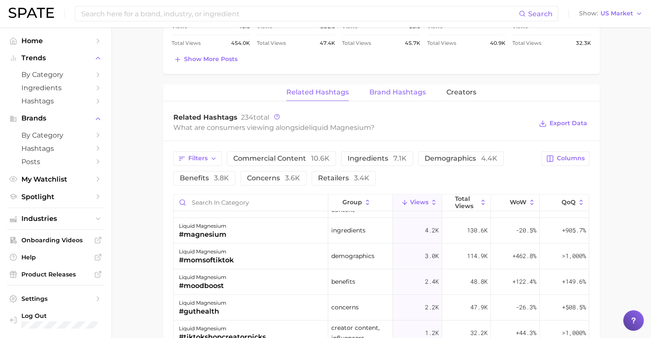
click at [385, 91] on span "Brand Hashtags" at bounding box center [397, 93] width 56 height 8
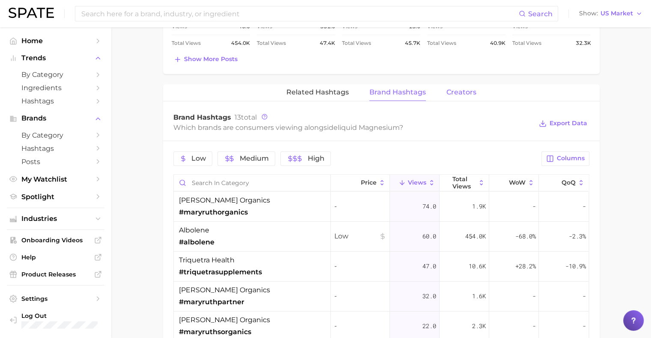
click at [447, 95] on span "Creators" at bounding box center [461, 93] width 30 height 8
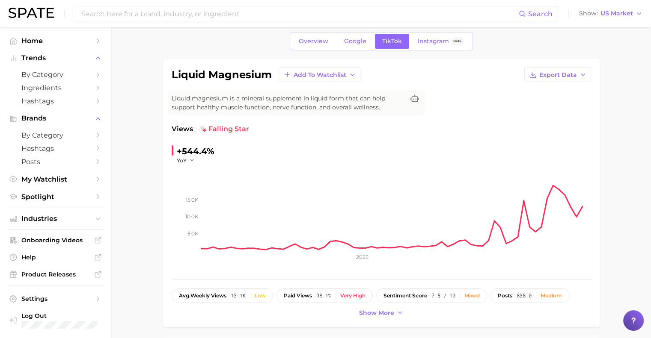
scroll to position [0, 0]
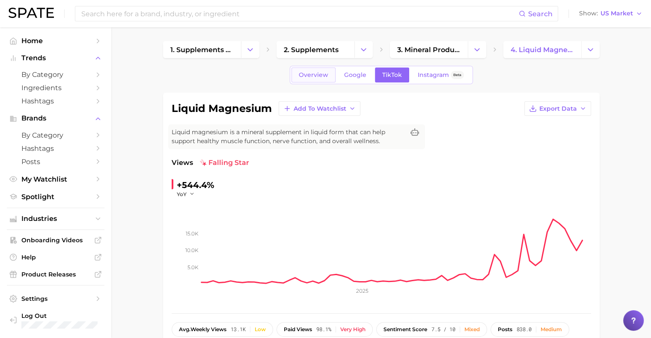
click at [315, 77] on span "Overview" at bounding box center [314, 74] width 30 height 7
